Goal: Check status: Check status

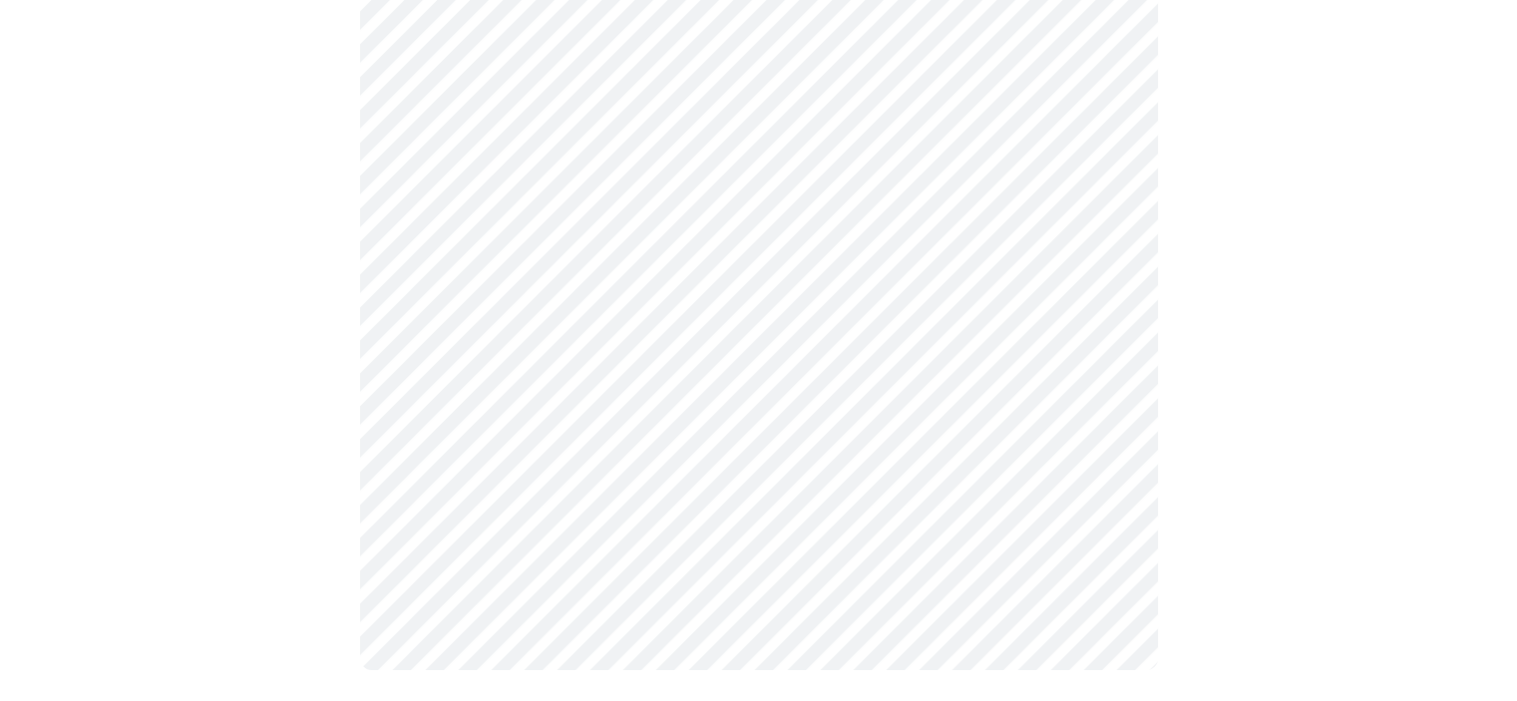
scroll to position [472, 0]
